Goal: Task Accomplishment & Management: Use online tool/utility

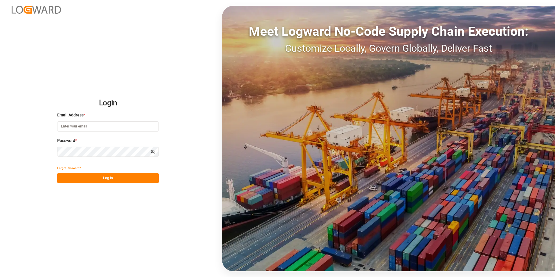
click at [93, 127] on input at bounding box center [108, 126] width 102 height 10
paste input "frrhe.reims-affretement@kuehne-nagel.com"
type input "frrhe.reims-affretement@kuehne-nagel.com"
click at [102, 180] on button "Log In" at bounding box center [108, 178] width 102 height 10
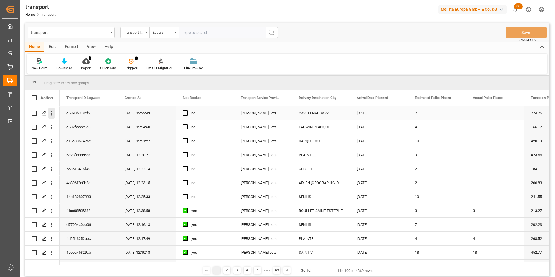
click at [50, 114] on icon "open menu" at bounding box center [51, 113] width 6 height 6
click at [94, 124] on span "Open in new tab" at bounding box center [89, 125] width 53 height 6
click at [52, 169] on icon "open menu" at bounding box center [51, 169] width 1 height 4
click at [80, 182] on span "Open in new tab" at bounding box center [89, 181] width 53 height 6
click at [53, 156] on icon "open menu" at bounding box center [51, 155] width 6 height 6
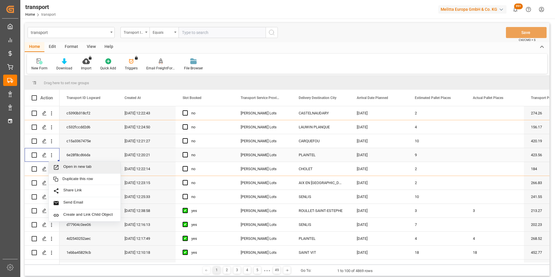
click at [79, 164] on span "Open in new tab" at bounding box center [89, 167] width 53 height 6
click at [52, 141] on icon "open menu" at bounding box center [51, 141] width 6 height 6
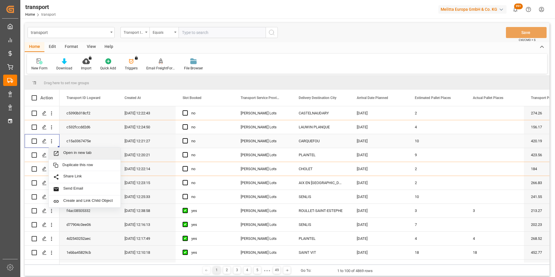
click at [83, 153] on span "Open in new tab" at bounding box center [89, 153] width 53 height 6
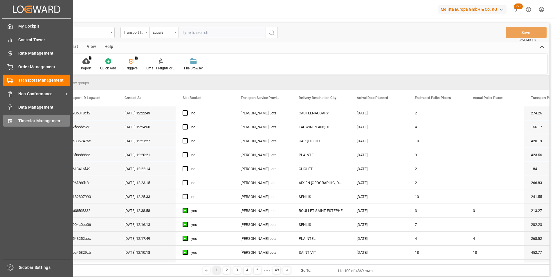
click at [28, 121] on span "Timeslot Management" at bounding box center [44, 121] width 52 height 6
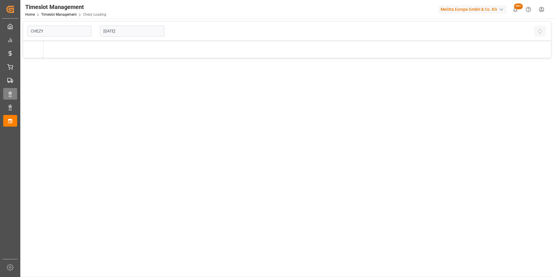
type input "Chezy Loading"
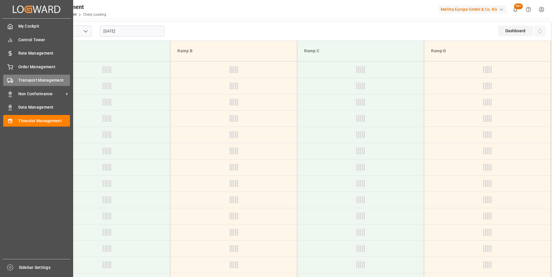
click at [37, 78] on span "Transport Management" at bounding box center [44, 80] width 52 height 6
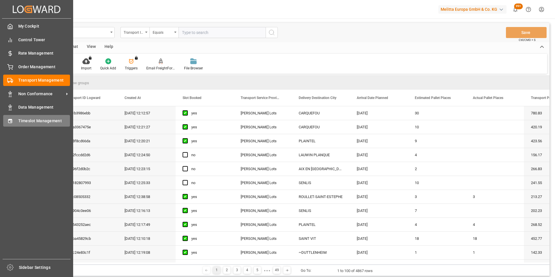
click at [30, 120] on span "Timeslot Management" at bounding box center [44, 121] width 52 height 6
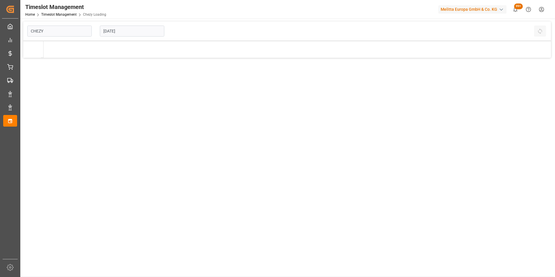
type input "Chezy Loading"
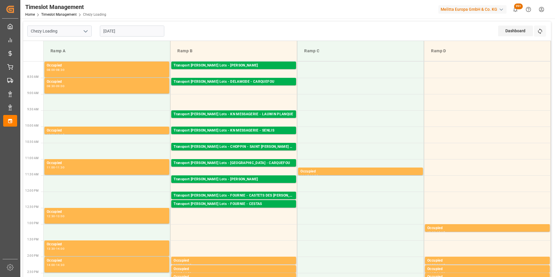
click at [135, 33] on input "11-08-2025" at bounding box center [132, 31] width 64 height 11
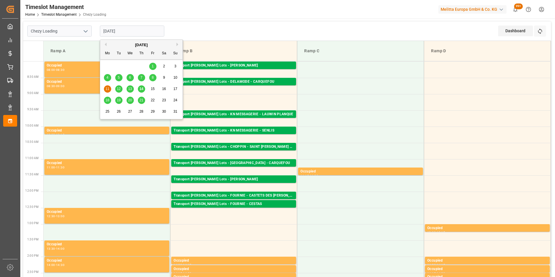
click at [140, 89] on span "14" at bounding box center [141, 89] width 4 height 4
type input "14-08-2025"
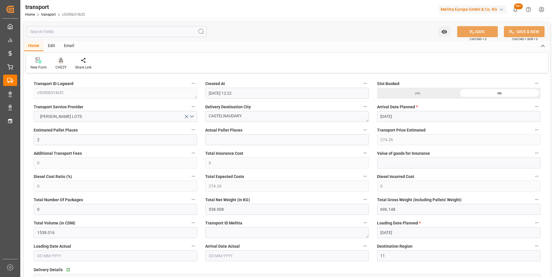
click at [61, 64] on div "CHEZY" at bounding box center [61, 63] width 20 height 13
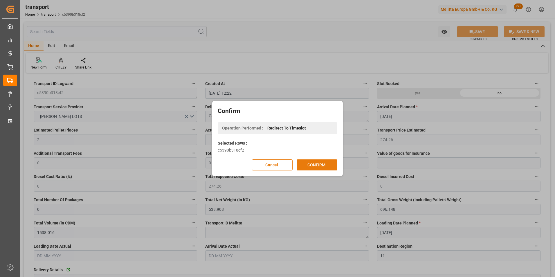
click at [323, 166] on button "CONFIRM" at bounding box center [316, 164] width 41 height 11
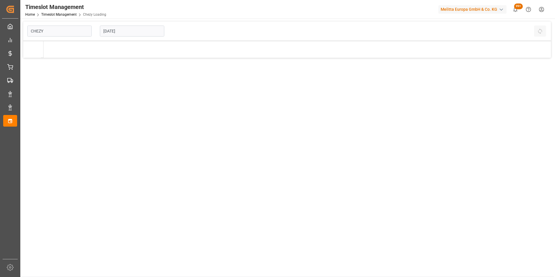
type input "Chezy Loading"
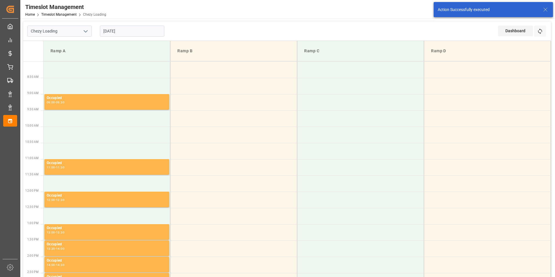
click at [117, 32] on input "[DATE]" at bounding box center [132, 31] width 64 height 11
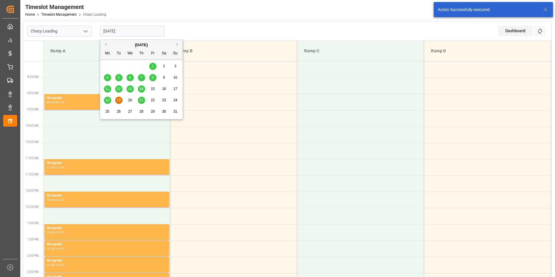
click at [107, 100] on span "18" at bounding box center [107, 100] width 4 height 4
type input "18-08-2025"
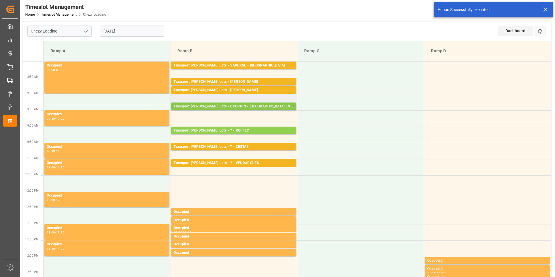
click at [248, 106] on div "Transport Kuehne Lots - CHOPPIN - AIX EN PROVENCE" at bounding box center [233, 107] width 120 height 6
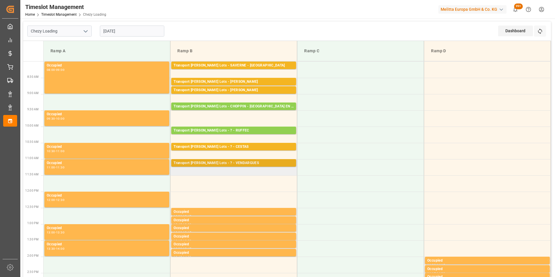
click at [236, 163] on div "Transport Kuehne Lots - ? - VENDARGUES" at bounding box center [233, 163] width 120 height 6
click at [259, 173] on td "Transport Kuehne Lots - ? - VENDARGUES Pallets: 17,TU: 544,City: VENDARGUES,Arr…" at bounding box center [233, 167] width 127 height 16
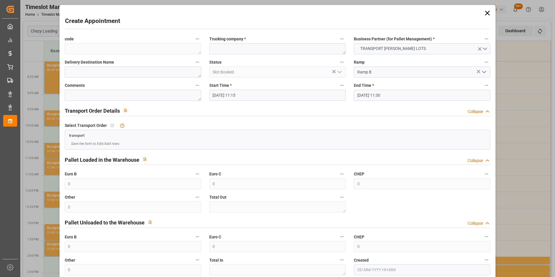
click at [232, 95] on input "18-08-2025 11:15" at bounding box center [277, 95] width 136 height 11
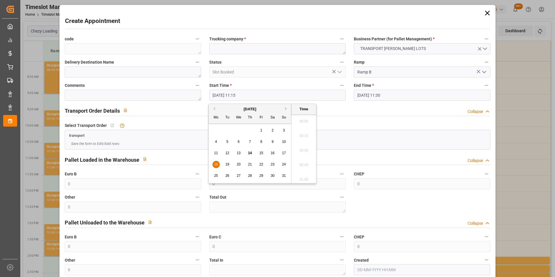
scroll to position [626, 0]
click at [217, 162] on span "18" at bounding box center [216, 164] width 4 height 4
click at [301, 167] on li "11:30" at bounding box center [303, 163] width 25 height 15
type input "18-08-2025 11:30"
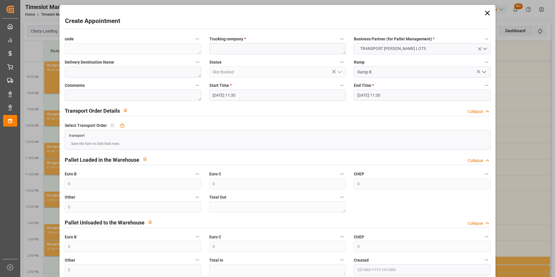
click at [368, 95] on input "18-08-2025 11:30" at bounding box center [422, 95] width 136 height 11
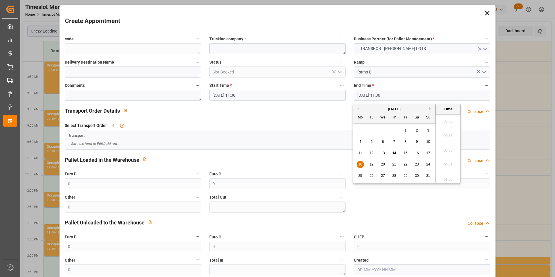
scroll to position [640, 0]
click at [361, 163] on span "18" at bounding box center [360, 164] width 4 height 4
click at [444, 161] on li "11:45" at bounding box center [447, 163] width 25 height 15
type input "18-08-2025 11:45"
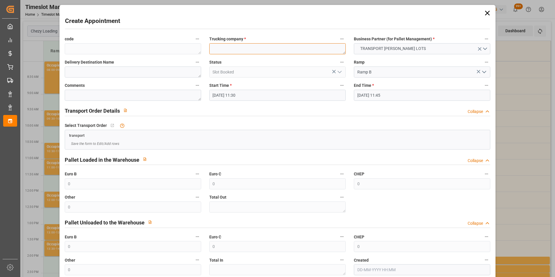
click at [273, 45] on textarea at bounding box center [277, 48] width 136 height 11
type textarea "FOURNIE"
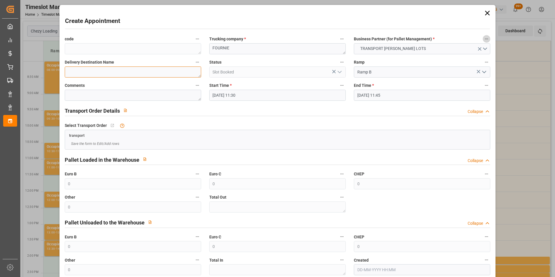
click at [111, 74] on textarea at bounding box center [133, 71] width 136 height 11
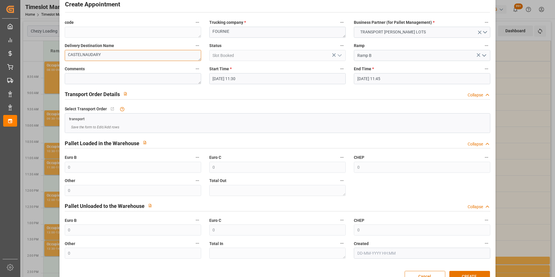
scroll to position [32, 0]
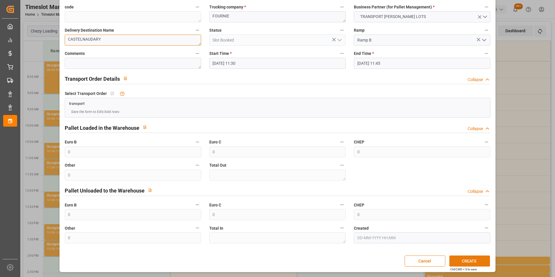
type textarea "CASTELNAUDARY"
click at [460, 260] on button "CREATE" at bounding box center [469, 260] width 41 height 11
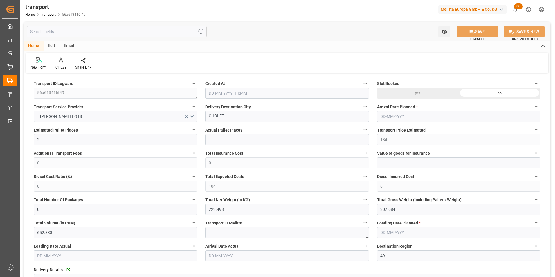
type input "[DATE] 12:22"
type input "[DATE]"
type input "21-08-2025"
click at [60, 63] on icon at bounding box center [61, 60] width 4 height 6
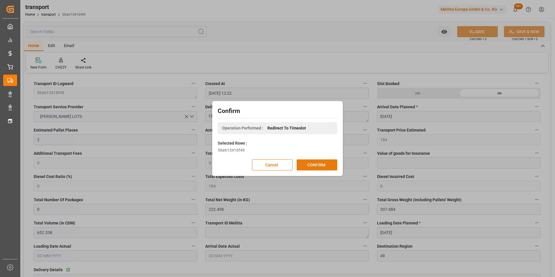
click at [319, 166] on button "CONFIRM" at bounding box center [316, 164] width 41 height 11
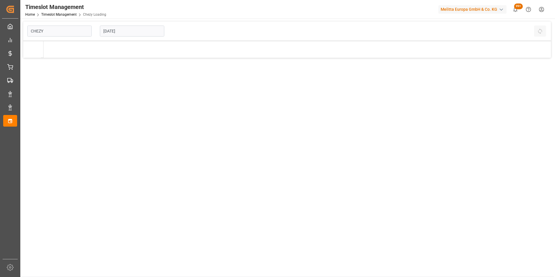
type input "Chezy Loading"
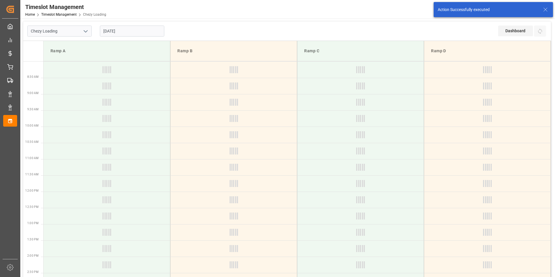
click at [125, 30] on input "[DATE]" at bounding box center [132, 31] width 64 height 11
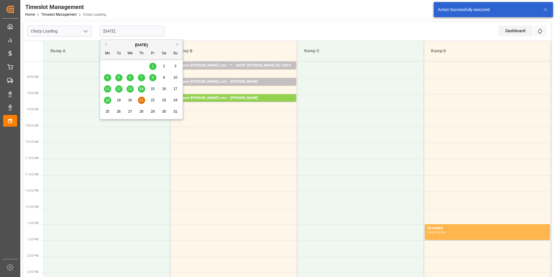
click at [118, 101] on span "19" at bounding box center [119, 100] width 4 height 4
type input "19-08-2025"
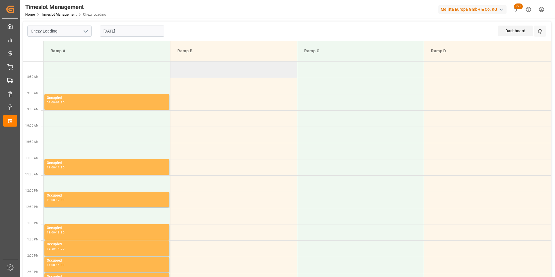
click at [234, 67] on td at bounding box center [233, 69] width 127 height 16
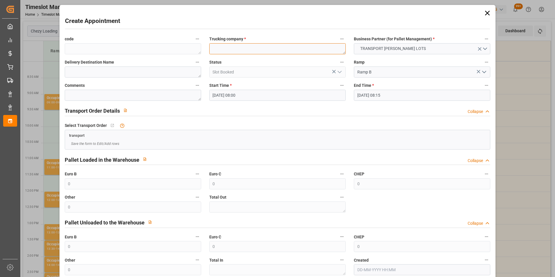
click at [236, 47] on textarea at bounding box center [277, 48] width 136 height 11
type textarea "[PERSON_NAME]"
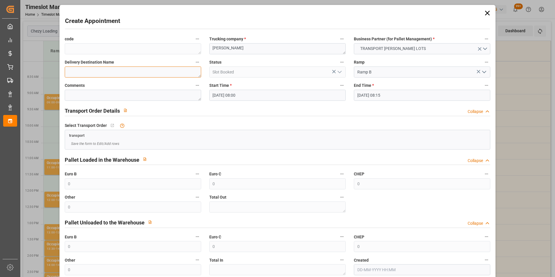
click at [148, 70] on textarea at bounding box center [133, 71] width 136 height 11
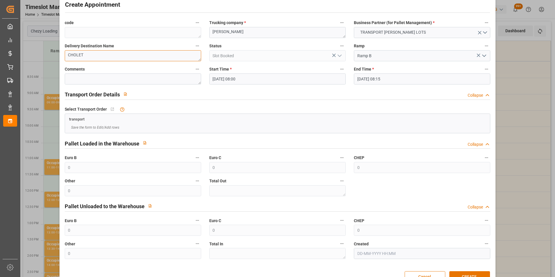
scroll to position [32, 0]
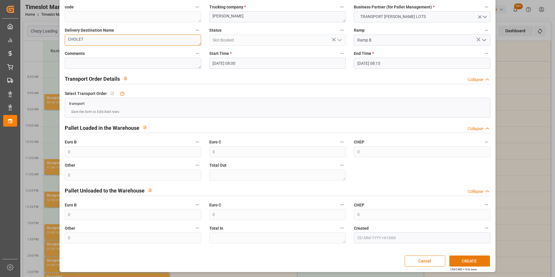
type textarea "CHOLET"
click at [477, 263] on button "CREATE" at bounding box center [469, 260] width 41 height 11
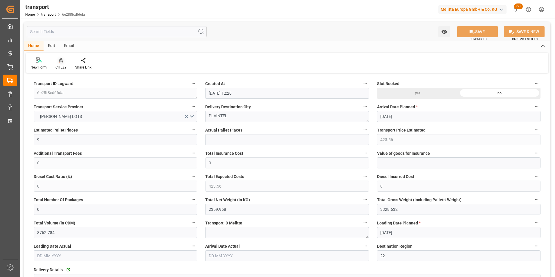
click at [59, 61] on icon at bounding box center [61, 59] width 4 height 5
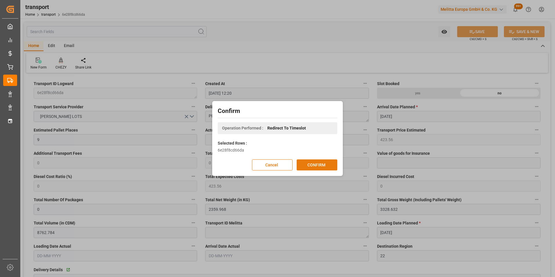
click at [300, 164] on button "CONFIRM" at bounding box center [316, 164] width 41 height 11
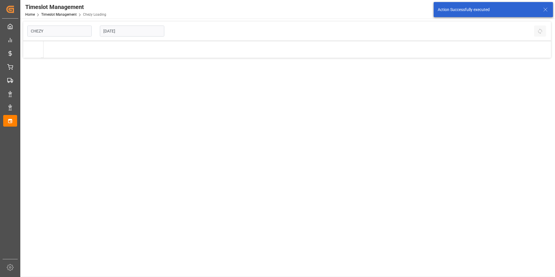
type input "Chezy Loading"
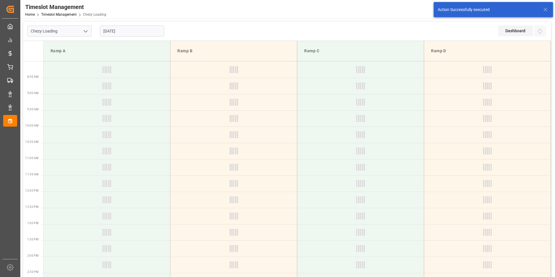
click at [119, 29] on input "[DATE]" at bounding box center [132, 31] width 64 height 11
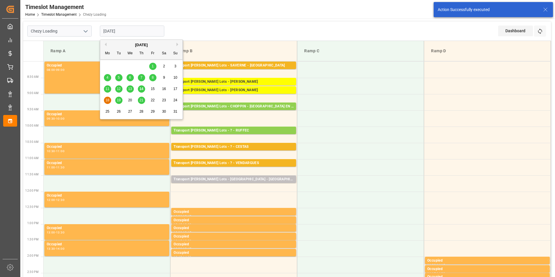
click at [114, 100] on div "18 19 20 21 22 23 24" at bounding box center [141, 100] width 79 height 11
click at [118, 100] on span "19" at bounding box center [119, 100] width 4 height 4
type input "[DATE]"
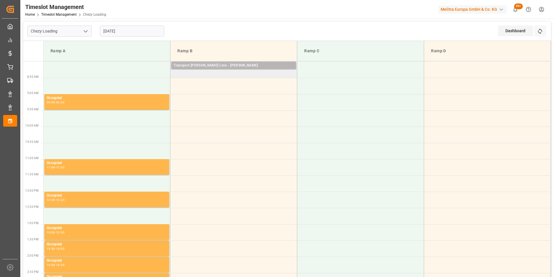
click at [244, 64] on div "Transport [PERSON_NAME] Lots - [PERSON_NAME]" at bounding box center [233, 66] width 120 height 6
click at [241, 75] on td "Transport [PERSON_NAME] Lots - [PERSON_NAME] Pallets: ,TU: 34,City: [GEOGRAPHIC…" at bounding box center [233, 69] width 127 height 16
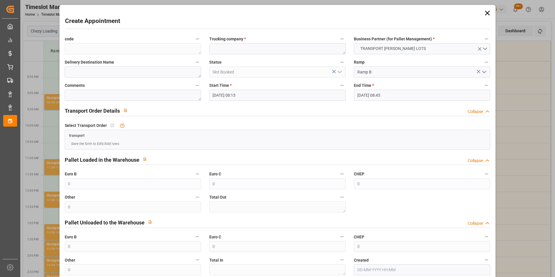
click at [243, 93] on input "[DATE] 08:15" at bounding box center [277, 95] width 136 height 11
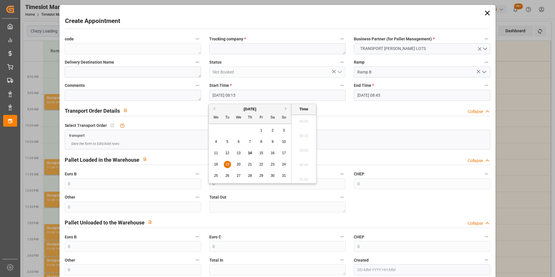
scroll to position [452, 0]
click at [227, 162] on span "19" at bounding box center [227, 164] width 4 height 4
click at [303, 164] on li "08:30" at bounding box center [303, 163] width 25 height 15
type input "[DATE] 08:30"
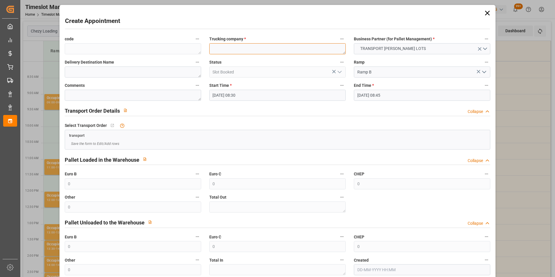
click at [263, 50] on textarea at bounding box center [277, 48] width 136 height 11
type textarea "LANDOIS"
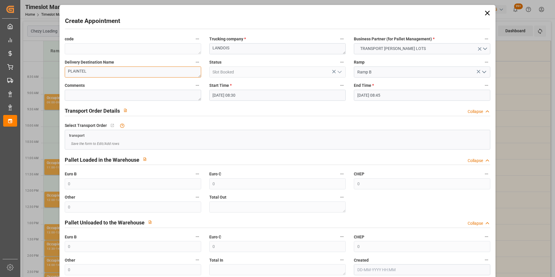
scroll to position [32, 0]
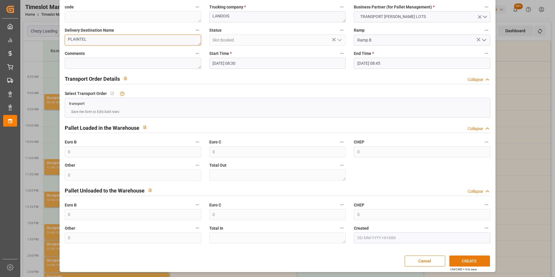
type textarea "PLAINTEL"
click at [460, 256] on button "CREATE" at bounding box center [469, 260] width 41 height 11
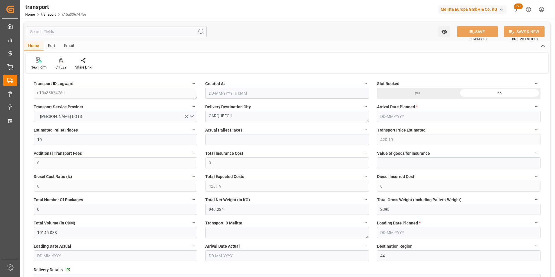
type input "[DATE] 12:21"
type input "[DATE]"
click at [60, 61] on icon at bounding box center [61, 60] width 4 height 6
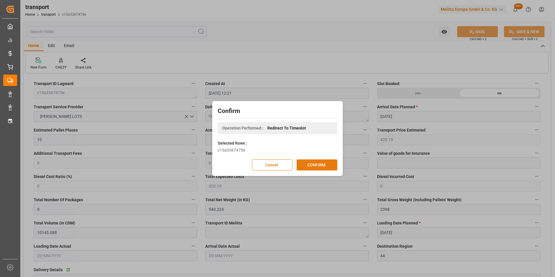
click at [316, 162] on button "CONFIRM" at bounding box center [316, 164] width 41 height 11
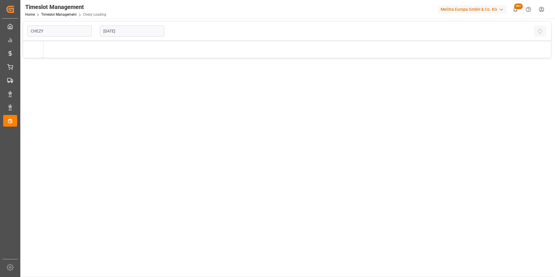
type input "Chezy Loading"
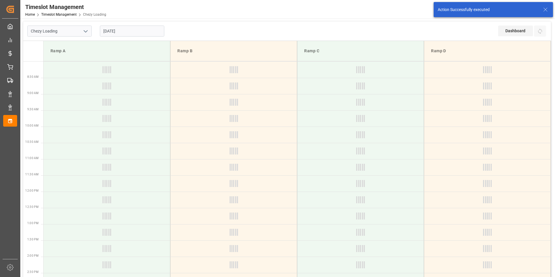
click at [111, 32] on input "[DATE]" at bounding box center [132, 31] width 64 height 11
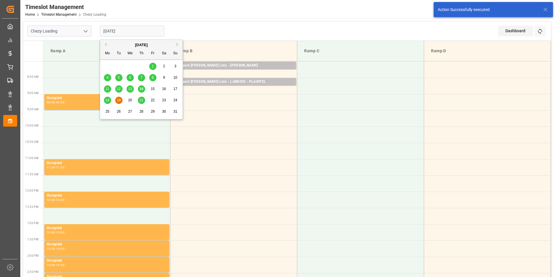
click at [130, 99] on span "20" at bounding box center [130, 100] width 4 height 4
type input "[DATE]"
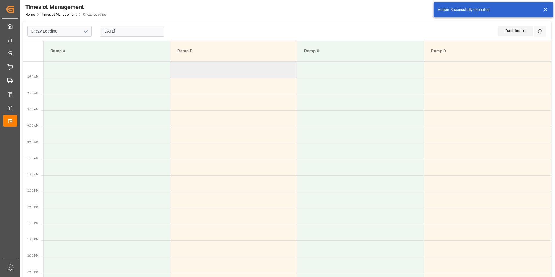
click at [241, 69] on td at bounding box center [233, 69] width 127 height 16
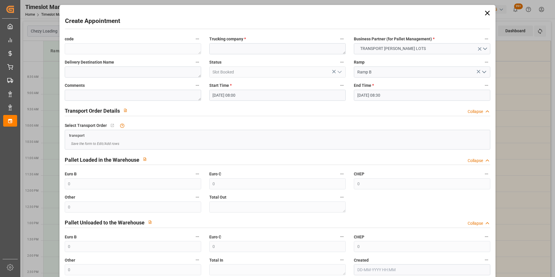
click at [371, 93] on input "[DATE] 08:30" at bounding box center [422, 95] width 136 height 11
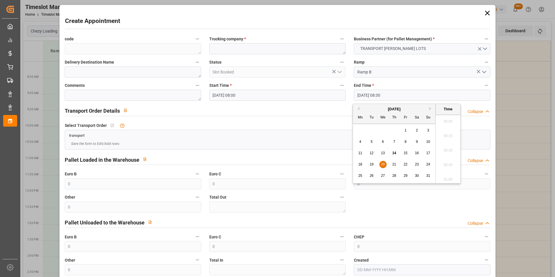
scroll to position [466, 0]
click at [384, 163] on span "20" at bounding box center [383, 164] width 4 height 4
click at [447, 132] on li "08:15" at bounding box center [447, 134] width 25 height 15
type input "[DATE] 08:15"
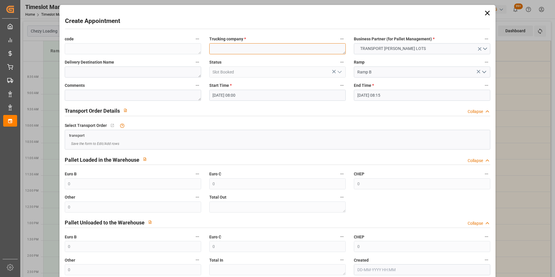
click at [232, 51] on textarea at bounding box center [277, 48] width 136 height 11
type textarea "[PERSON_NAME]"
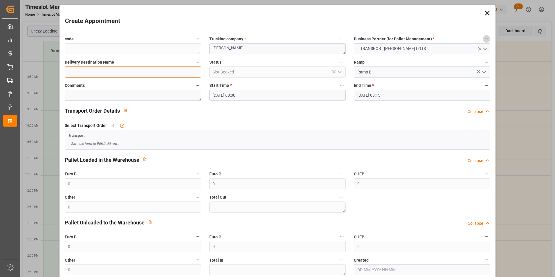
click at [128, 70] on textarea at bounding box center [133, 71] width 136 height 11
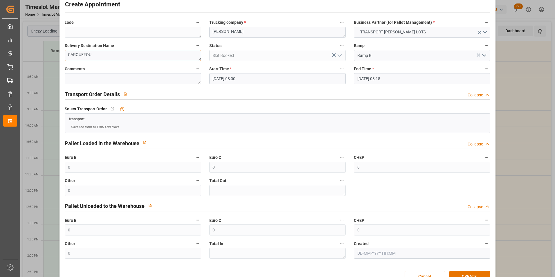
scroll to position [32, 0]
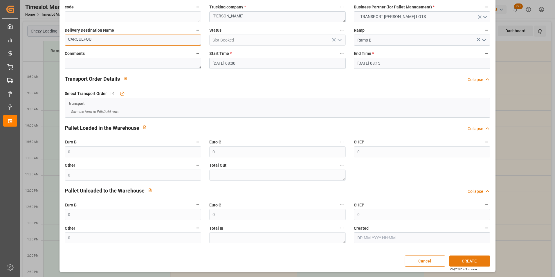
type textarea "CARQUEFOU"
click at [472, 259] on button "CREATE" at bounding box center [469, 260] width 41 height 11
